Goal: Task Accomplishment & Management: Manage account settings

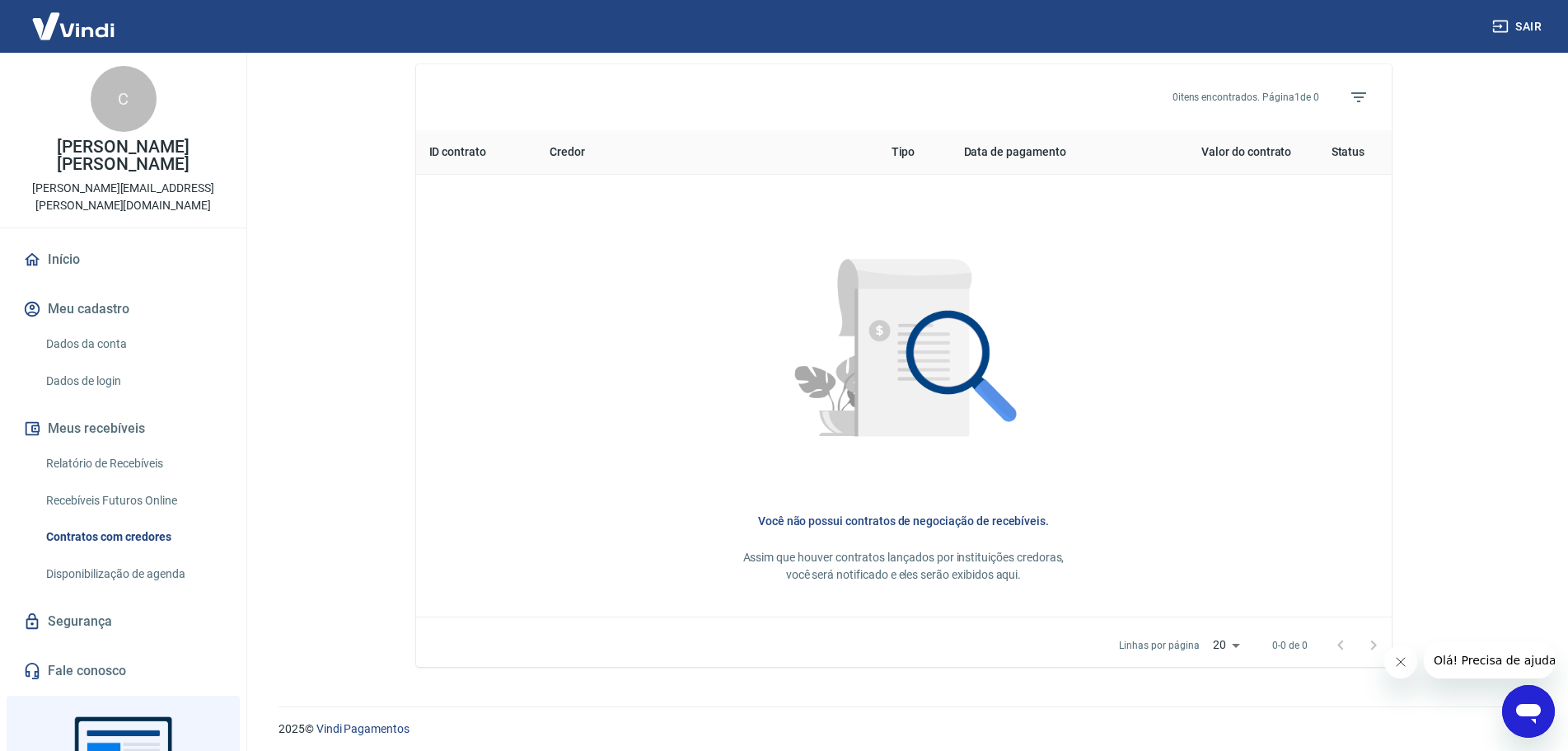
scroll to position [612, 0]
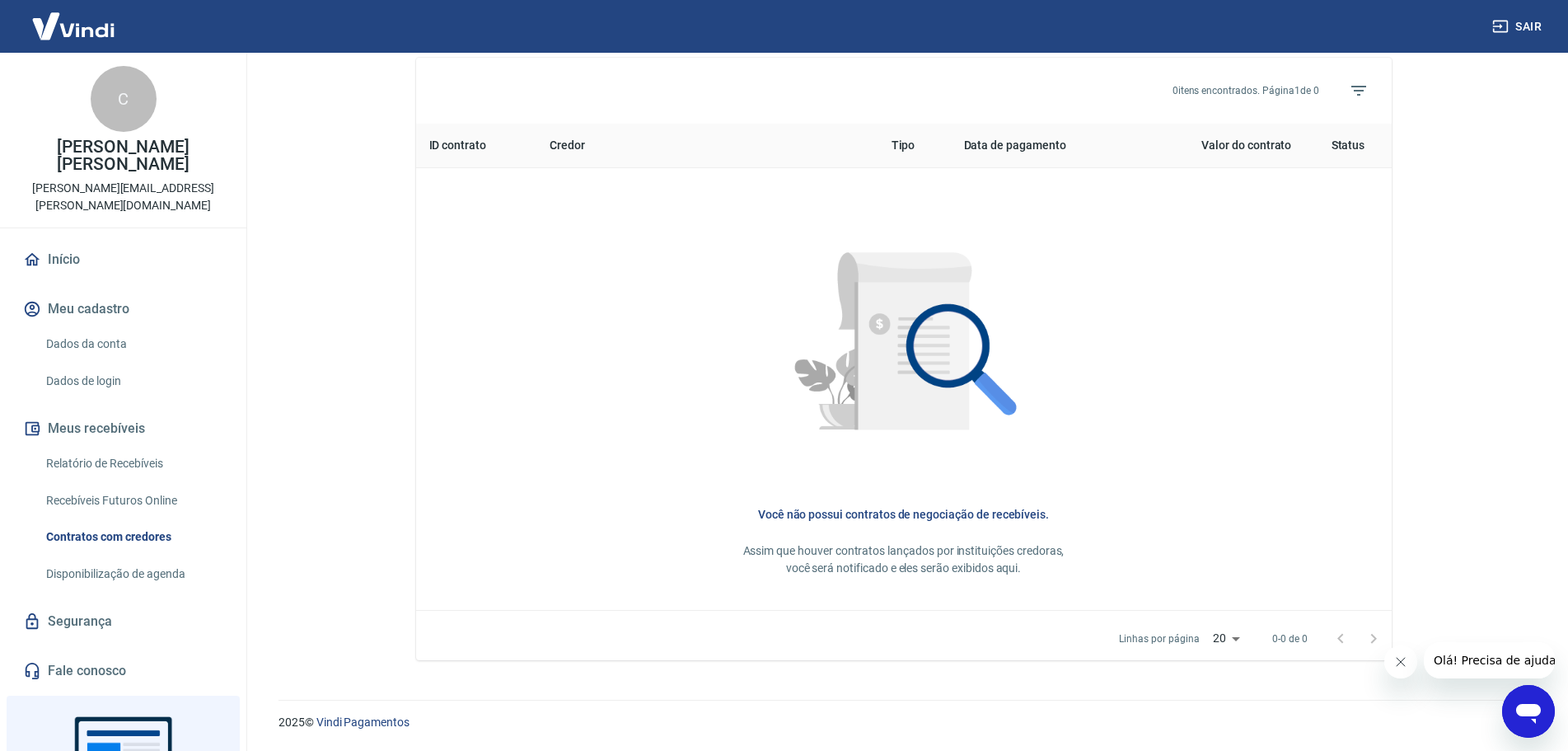
click at [80, 446] on link "Relatório de Recebíveis" at bounding box center [132, 463] width 187 height 34
